Goal: Information Seeking & Learning: Learn about a topic

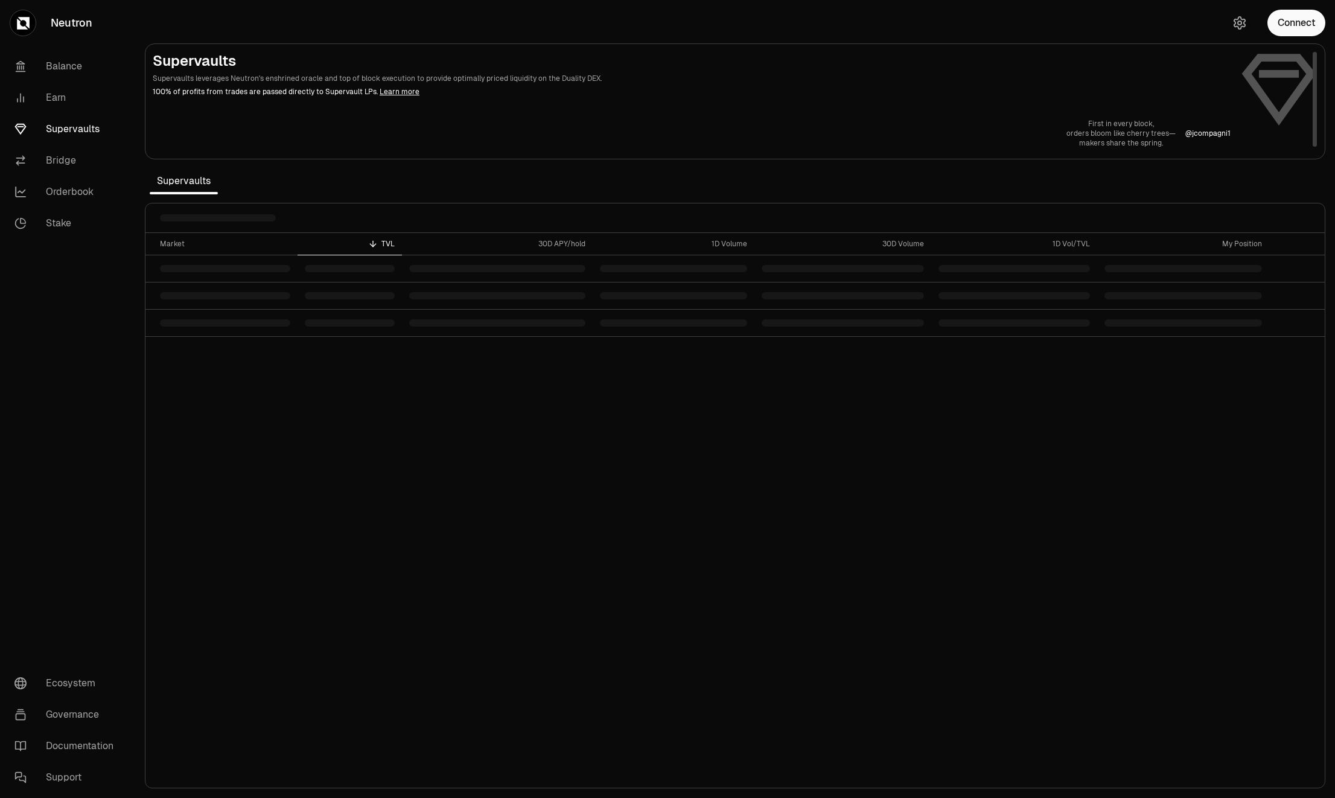
click at [384, 74] on p "Supervaults leverages Neutron's enshrined oracle and top of block execution to …" at bounding box center [692, 78] width 1078 height 11
click at [407, 539] on div "Market TVL 30D APY/hold 1D Volume 30D Volume 1D Vol/TVL My Position" at bounding box center [734, 510] width 1179 height 555
click at [351, 272] on table "Market TVL 30D APY/hold 1D Volume 30D Volume 1D Vol/TVL My Position" at bounding box center [734, 285] width 1179 height 104
click at [527, 530] on div "Market TVL 30D APY/hold 1D Volume 30D Volume 1D Vol/TVL My Position" at bounding box center [734, 510] width 1179 height 555
click at [354, 374] on div "Market TVL 30D APY/hold 1D Volume 30D Volume 1D Vol/TVL My Position" at bounding box center [734, 510] width 1179 height 555
